Goal: Task Accomplishment & Management: Complete application form

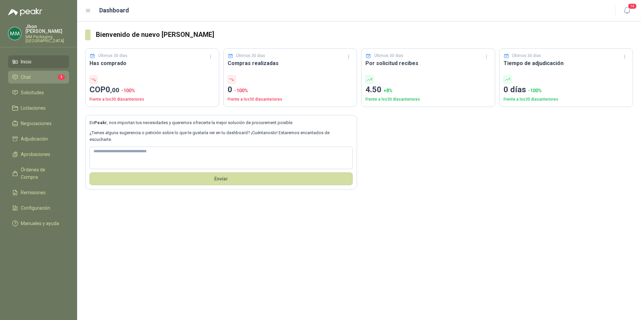
click at [34, 71] on link "Chat 1" at bounding box center [38, 77] width 61 height 13
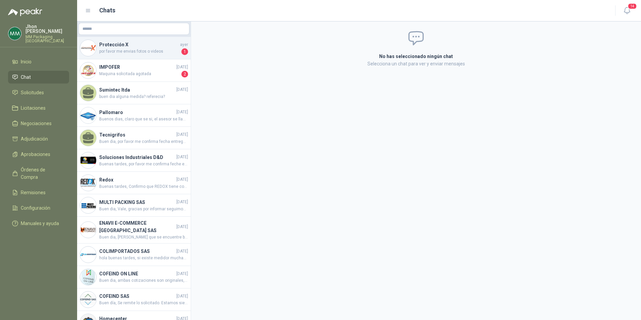
click at [133, 52] on span "por favor me envias fotos o videos" at bounding box center [139, 51] width 81 height 7
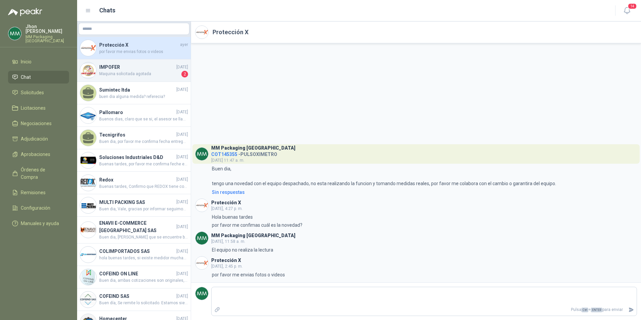
click at [154, 74] on span "Maquina solicitada agotada" at bounding box center [139, 74] width 81 height 7
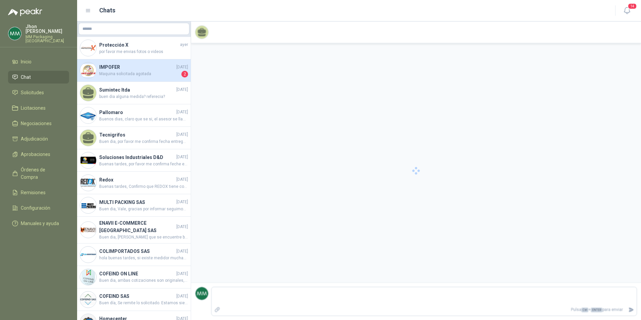
scroll to position [1247, 0]
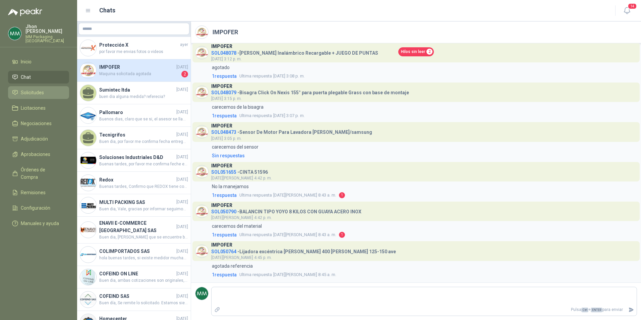
click at [27, 89] on span "Solicitudes" at bounding box center [32, 92] width 23 height 7
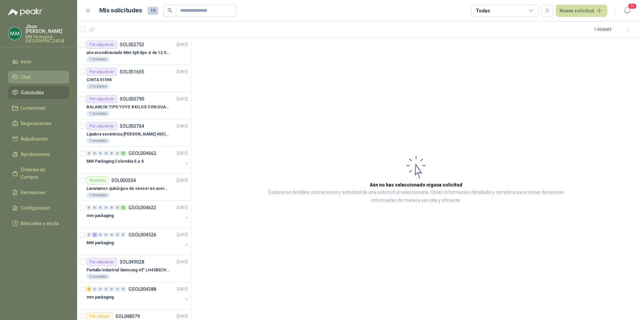
click at [32, 71] on link "Chat" at bounding box center [38, 77] width 61 height 13
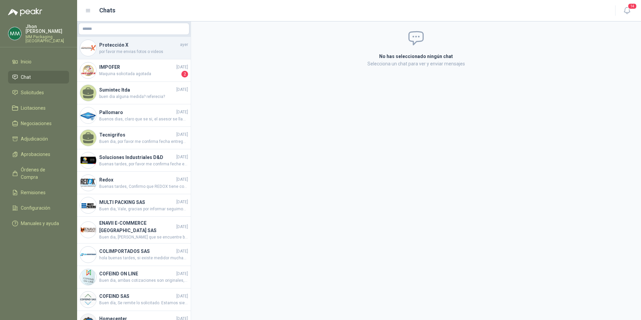
click at [130, 39] on div "Protección X [DATE] por favor me envias fotos o videos" at bounding box center [134, 48] width 114 height 22
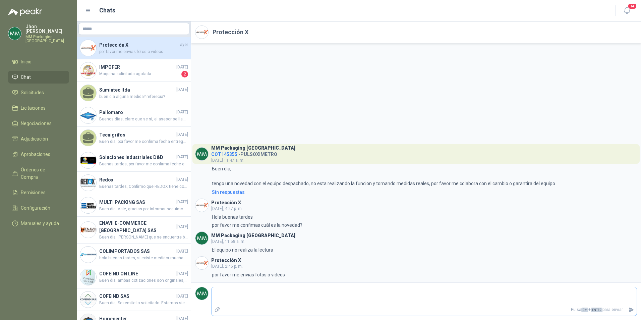
click at [215, 311] on icon "Adjuntar archivos" at bounding box center [217, 309] width 5 height 5
click at [0, 0] on input "file" at bounding box center [0, 0] width 0 height 0
click at [33, 89] on span "Solicitudes" at bounding box center [32, 92] width 23 height 7
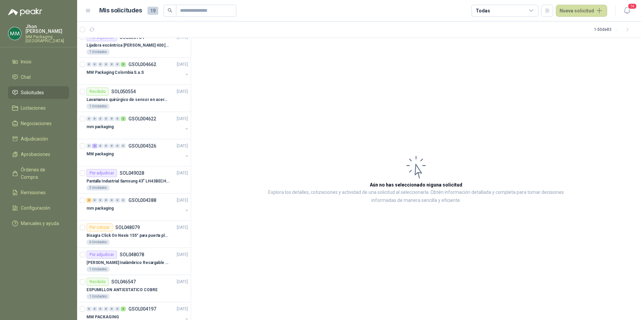
scroll to position [134, 0]
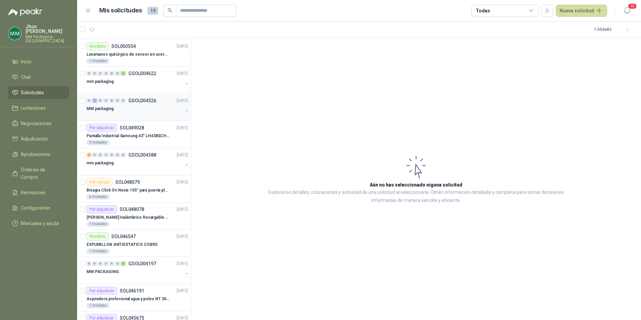
click at [126, 109] on div "MM packaging" at bounding box center [135, 109] width 96 height 8
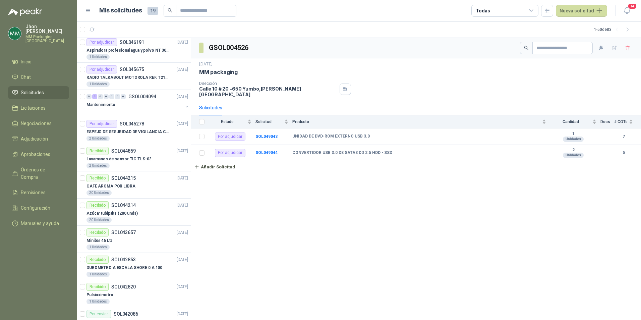
scroll to position [402, 0]
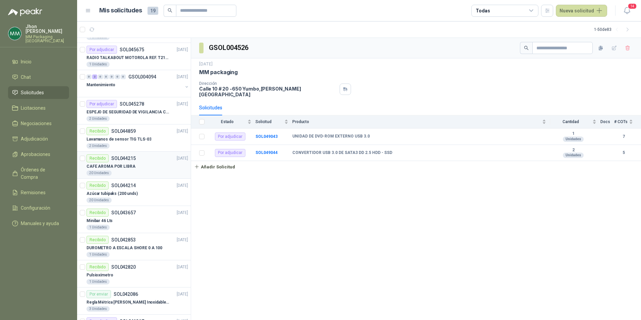
click at [138, 167] on div "CAFE AROMA POR LIBRA" at bounding box center [138, 166] width 102 height 8
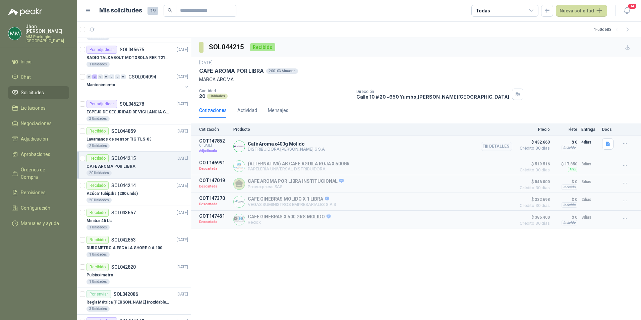
click at [298, 147] on p "DISTRIBUIDORA [PERSON_NAME] G S.A" at bounding box center [286, 149] width 77 height 5
click at [624, 143] on icon "button" at bounding box center [625, 144] width 6 height 6
click at [224, 151] on p "Adjudicada" at bounding box center [214, 151] width 30 height 7
click at [249, 112] on div "Actividad" at bounding box center [247, 110] width 20 height 7
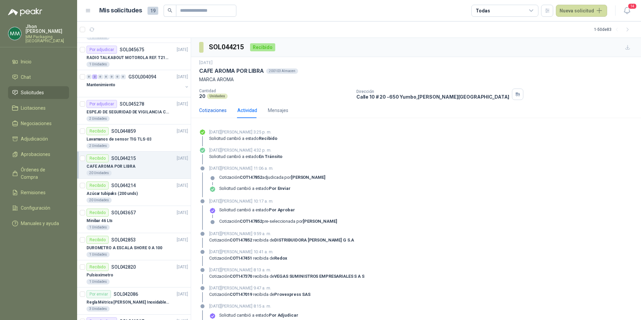
click at [211, 108] on div "Cotizaciones" at bounding box center [212, 110] width 27 height 7
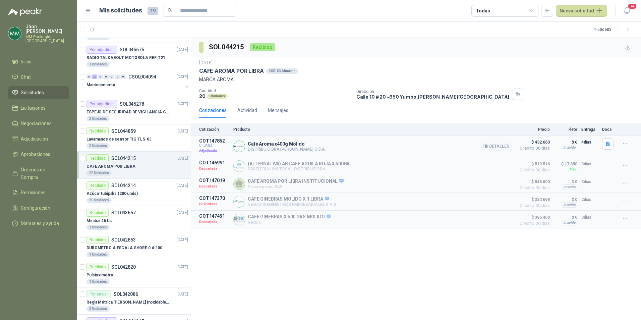
click at [206, 146] on span "C: [DATE]" at bounding box center [214, 146] width 30 height 4
click at [165, 167] on div "CAFE AROMA POR LIBRA" at bounding box center [138, 166] width 102 height 8
click at [104, 164] on p "CAFE AROMA POR LIBRA" at bounding box center [111, 166] width 49 height 6
click at [108, 30] on icon "button" at bounding box center [108, 29] width 3 height 4
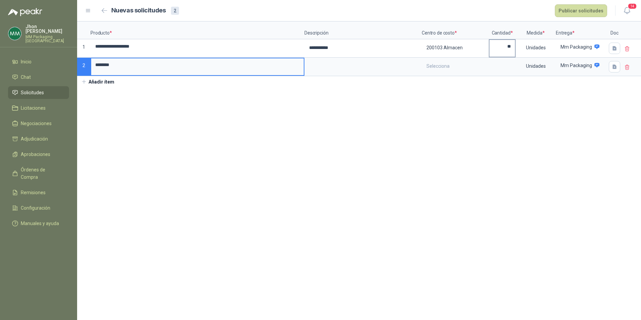
type input "*******"
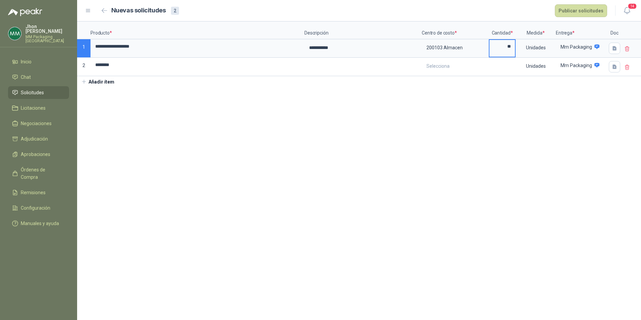
click at [495, 45] on input "**" at bounding box center [502, 46] width 25 height 13
drag, startPoint x: 495, startPoint y: 45, endPoint x: 513, endPoint y: 47, distance: 17.5
click at [513, 47] on input "**" at bounding box center [502, 46] width 25 height 13
type input "**"
click at [185, 71] on input "*******" at bounding box center [197, 64] width 213 height 13
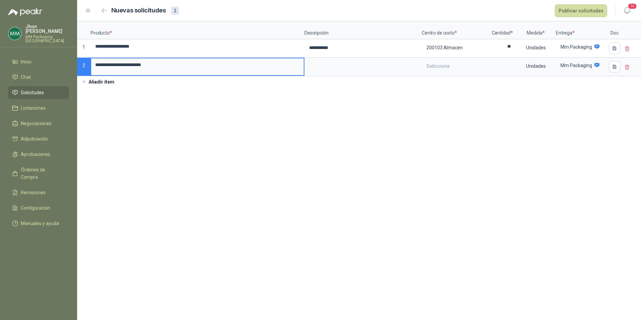
type input "**********"
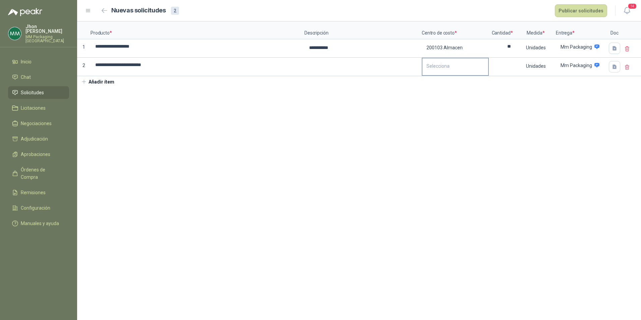
click at [446, 69] on div "Selecciona" at bounding box center [455, 65] width 66 height 15
click at [452, 93] on div "200103 Almacen" at bounding box center [445, 95] width 32 height 5
click at [499, 66] on input at bounding box center [502, 64] width 25 height 13
type input "*"
click at [591, 9] on button "Publicar solicitudes" at bounding box center [581, 10] width 52 height 13
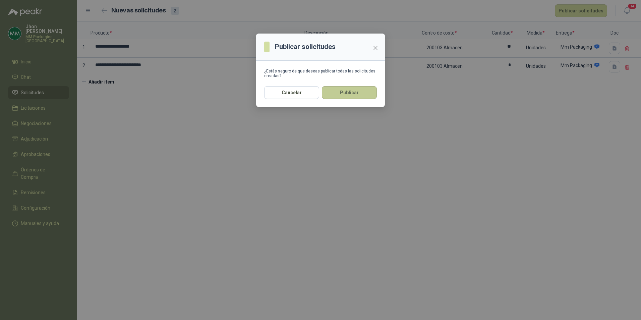
click at [352, 93] on button "Publicar" at bounding box center [349, 92] width 55 height 13
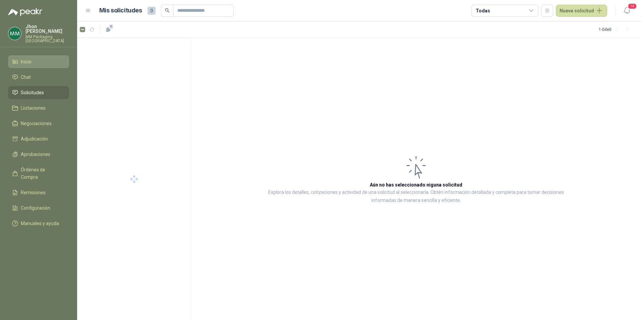
click at [22, 59] on span "Inicio" at bounding box center [26, 61] width 11 height 7
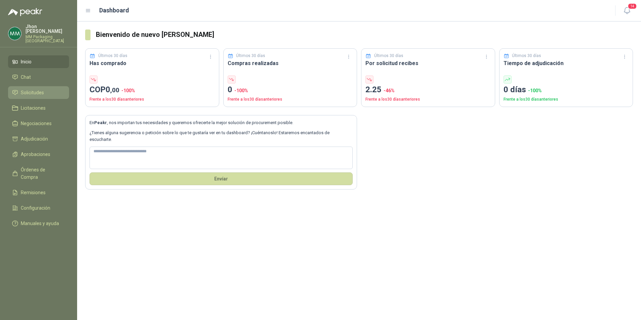
click at [26, 89] on span "Solicitudes" at bounding box center [32, 92] width 23 height 7
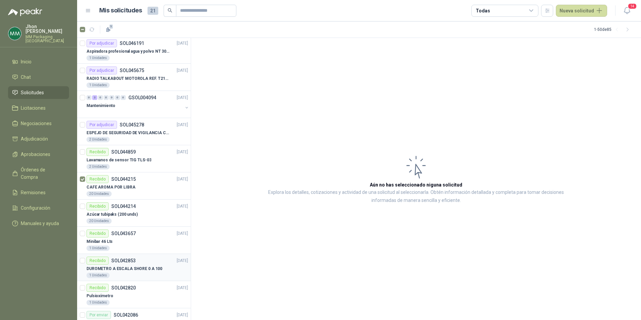
scroll to position [536, 0]
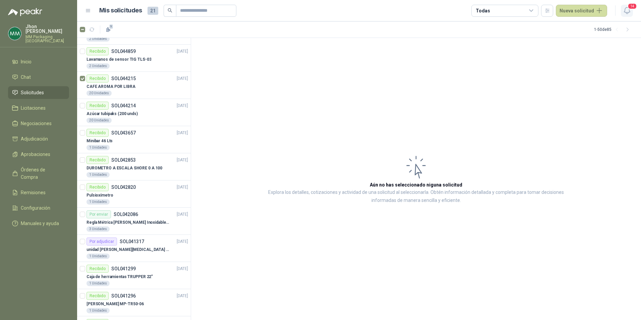
click at [626, 8] on icon "button" at bounding box center [627, 10] width 8 height 8
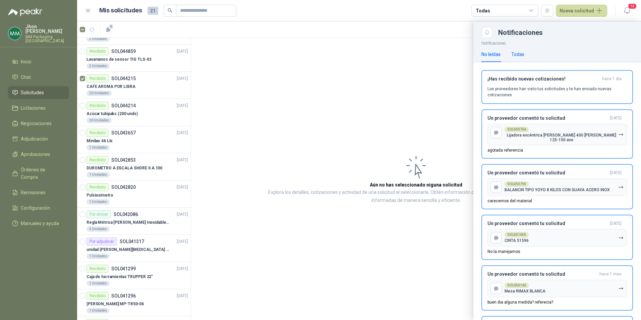
click at [522, 57] on div "Todas" at bounding box center [517, 54] width 13 height 7
click at [124, 54] on div at bounding box center [359, 170] width 564 height 298
